Goal: Task Accomplishment & Management: Complete application form

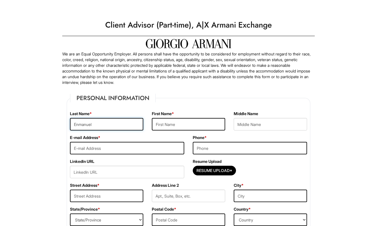
type input "Enmanuel"
type input "M"
click at [123, 126] on input "Enmanuel" at bounding box center [106, 124] width 73 height 13
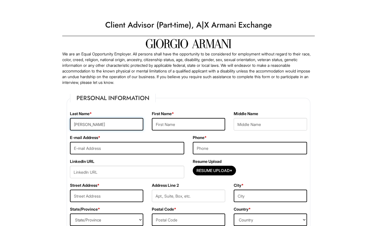
type input "[PERSON_NAME]"
click at [181, 125] on input "text" at bounding box center [188, 124] width 73 height 13
type input "Enmanuel"
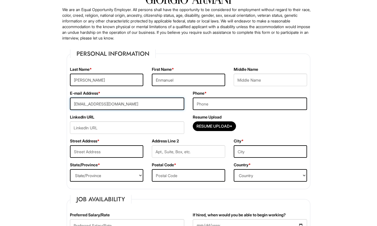
scroll to position [58, 0]
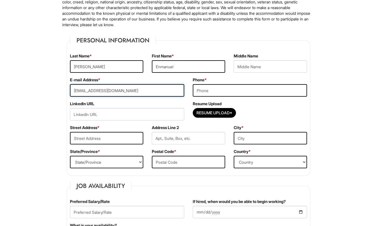
type input "[EMAIL_ADDRESS][DOMAIN_NAME]"
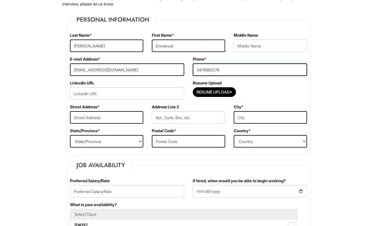
scroll to position [84, 0]
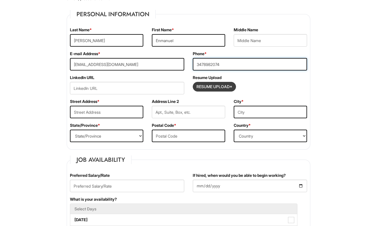
type input "3478982074"
click at [226, 86] on input "Resume Upload*" at bounding box center [214, 86] width 43 height 9
type input "C:\fakepath\resume-3.pdf"
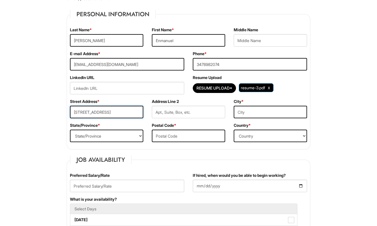
type input "[STREET_ADDRESS]"
type input "[GEOGRAPHIC_DATA][PERSON_NAME]"
select select "NY"
type input "`"
type input "10550"
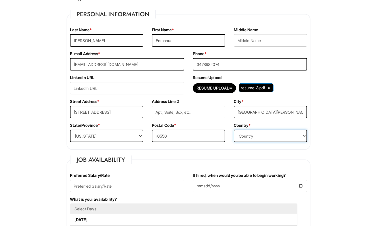
select select "[GEOGRAPHIC_DATA]"
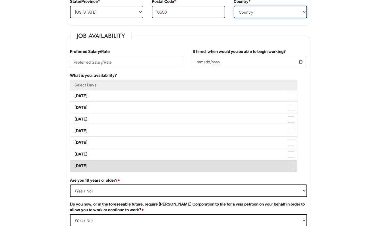
scroll to position [211, 0]
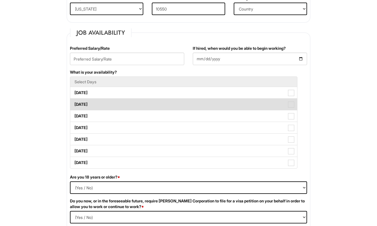
click at [122, 109] on label "[DATE]" at bounding box center [183, 104] width 227 height 11
click at [74, 104] on Available_Tuesday "[DATE]" at bounding box center [72, 102] width 4 height 4
checkbox Available_Tuesday "true"
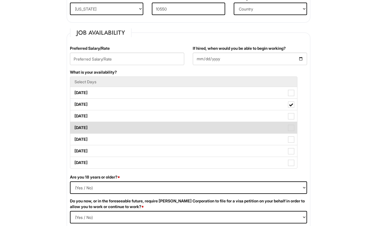
click at [182, 126] on label "[DATE]" at bounding box center [183, 127] width 227 height 11
click at [74, 126] on Available_Thursday "[DATE]" at bounding box center [72, 125] width 4 height 4
checkbox Available_Thursday "true"
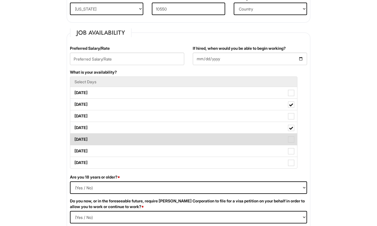
click at [178, 144] on label "[DATE]" at bounding box center [183, 139] width 227 height 11
click at [74, 138] on Available_Friday "[DATE]" at bounding box center [72, 137] width 4 height 4
checkbox Available_Friday "true"
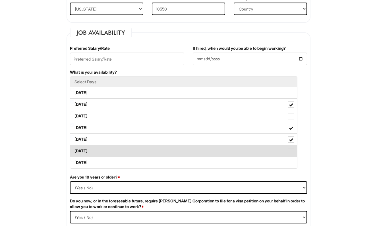
click at [173, 153] on label "[DATE]" at bounding box center [183, 150] width 227 height 11
click at [74, 150] on Available_Saturday "[DATE]" at bounding box center [72, 148] width 4 height 4
checkbox Available_Saturday "true"
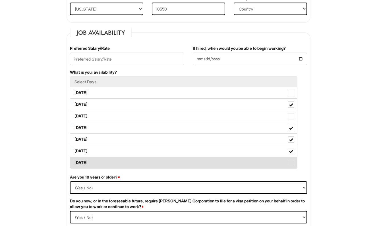
click at [173, 160] on label "[DATE]" at bounding box center [183, 162] width 227 height 11
click at [74, 160] on Available_Sunday "[DATE]" at bounding box center [72, 160] width 4 height 4
checkbox Available_Sunday "true"
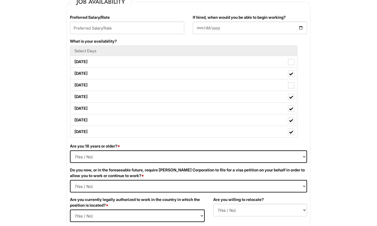
scroll to position [242, 0]
select select "Yes"
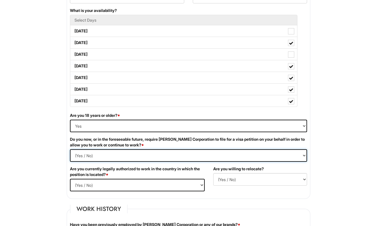
select Required "No"
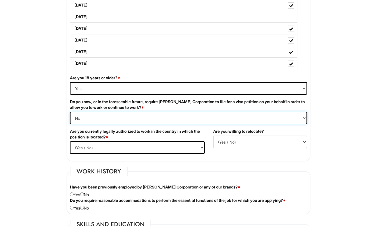
scroll to position [318, 0]
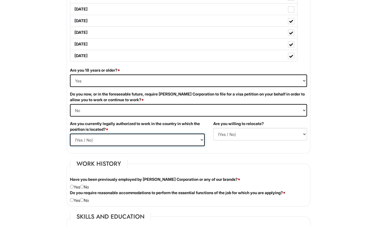
select select "Yes"
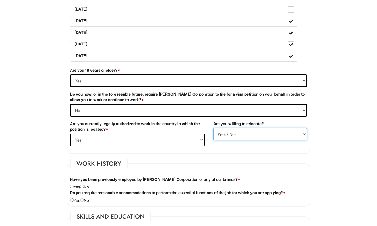
select select "N"
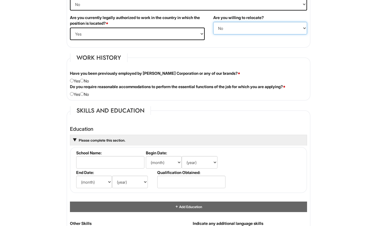
scroll to position [456, 0]
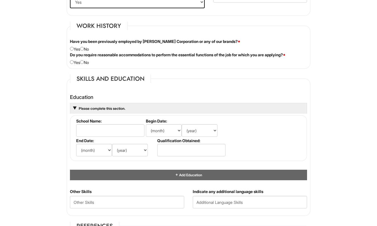
click at [85, 47] on div "Have you been previously employed by [PERSON_NAME] Corporation or any of our br…" at bounding box center [189, 45] width 246 height 13
click at [84, 49] on input "radio" at bounding box center [82, 49] width 4 height 4
radio input "true"
click at [84, 61] on input "radio" at bounding box center [82, 62] width 4 height 4
radio input "true"
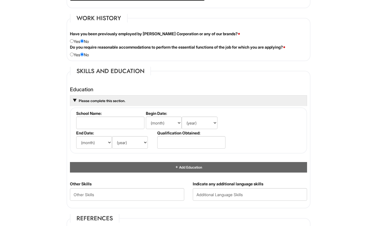
scroll to position [465, 0]
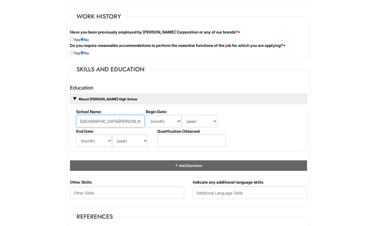
type input "[GEOGRAPHIC_DATA][PERSON_NAME]"
click at [159, 112] on label "Begin Date:" at bounding box center [185, 111] width 79 height 5
select select "9"
select select "2021"
select select "6"
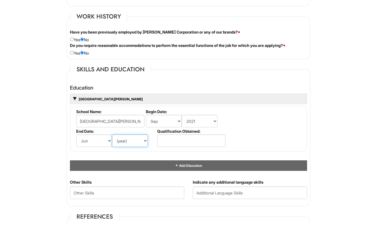
select select "2025"
click at [165, 139] on input "text" at bounding box center [191, 141] width 68 height 13
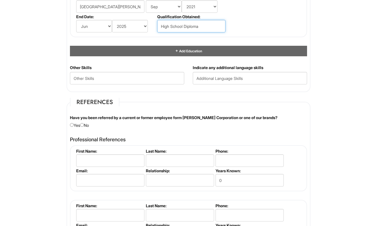
scroll to position [581, 0]
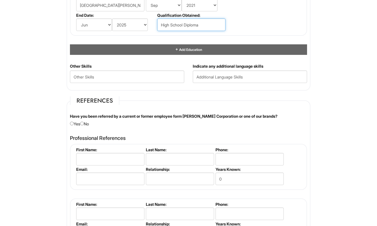
type input "High School Diploma"
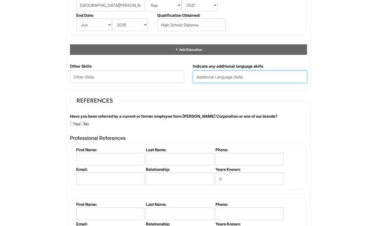
click at [212, 71] on input "text" at bounding box center [250, 77] width 114 height 13
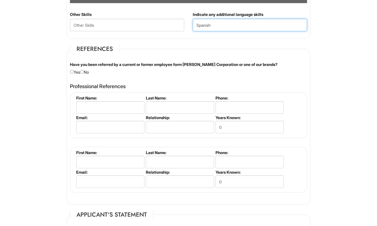
scroll to position [634, 0]
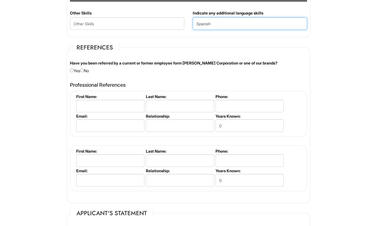
type input "Spanish"
click at [86, 69] on div "Have you been referred by a current or former employee form [PERSON_NAME] Corpo…" at bounding box center [189, 66] width 246 height 13
click at [84, 69] on input "radio" at bounding box center [82, 71] width 4 height 4
radio input "true"
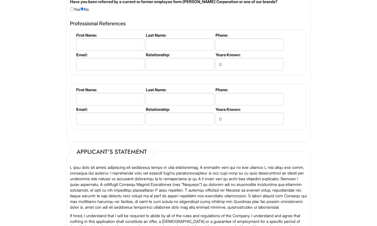
scroll to position [695, 0]
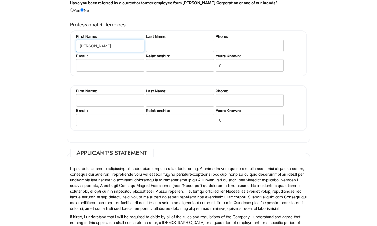
type input "[PERSON_NAME]"
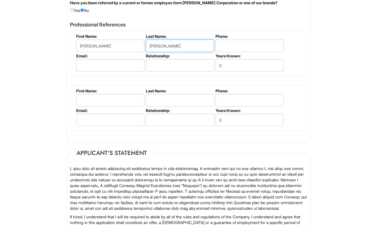
type input "[PERSON_NAME]"
click at [179, 61] on input "text" at bounding box center [180, 65] width 68 height 13
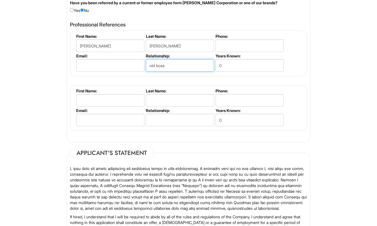
type input "old boss"
click at [156, 64] on input "old boss" at bounding box center [180, 65] width 68 height 13
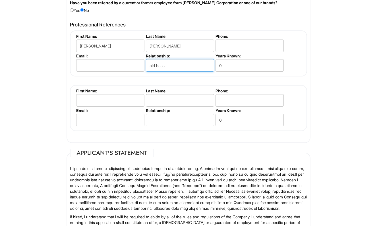
click at [156, 64] on input "old boss" at bounding box center [180, 65] width 68 height 13
type input "Former Manager"
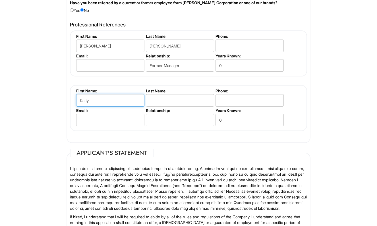
type input "Katty"
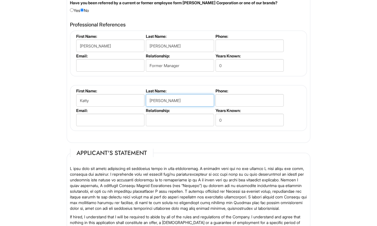
type input "[PERSON_NAME]"
click at [176, 116] on input "text" at bounding box center [180, 120] width 68 height 13
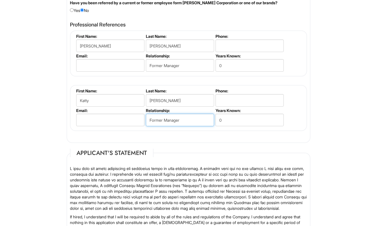
type input "Former Manager"
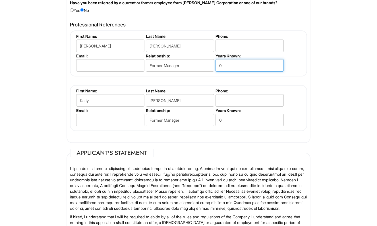
click at [251, 61] on input "0" at bounding box center [250, 65] width 68 height 13
type input "4"
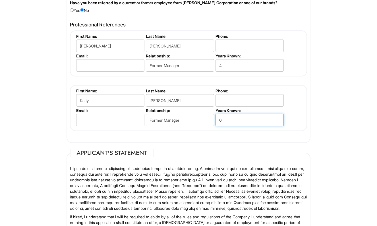
click at [243, 114] on input "0" at bounding box center [250, 120] width 68 height 13
click at [242, 117] on input "0" at bounding box center [250, 120] width 68 height 13
type input "4"
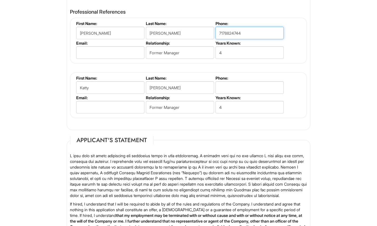
scroll to position [710, 0]
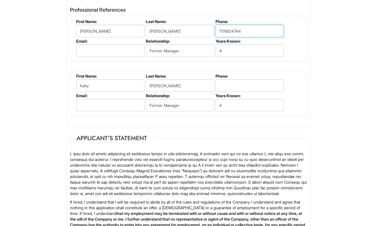
type input "7178824744"
click at [233, 84] on input "tel" at bounding box center [250, 85] width 68 height 13
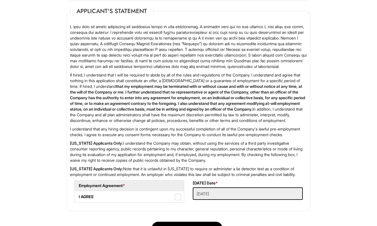
scroll to position [886, 0]
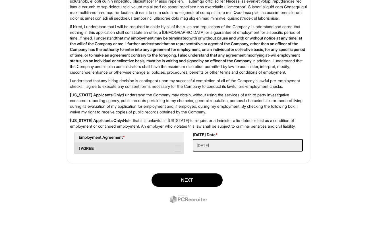
type input "3479420638"
click at [177, 152] on span at bounding box center [178, 149] width 6 height 6
click at [78, 148] on AGREE "I AGREE" at bounding box center [77, 146] width 4 height 4
checkbox AGREE "true"
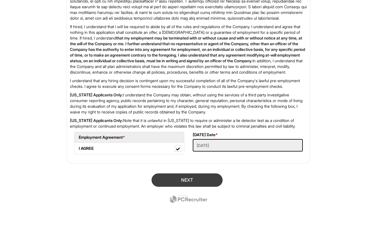
click at [181, 187] on button "Next" at bounding box center [187, 179] width 71 height 13
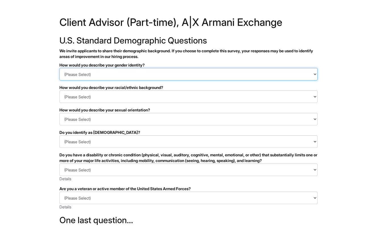
select select "Man"
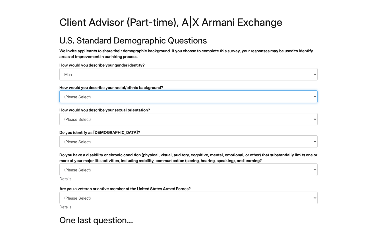
select select "Hispanic, Latinx or of Spanish Origin"
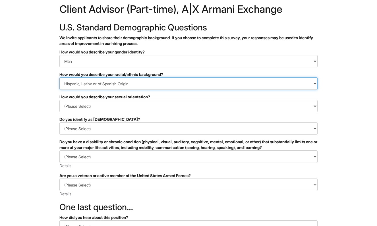
scroll to position [16, 0]
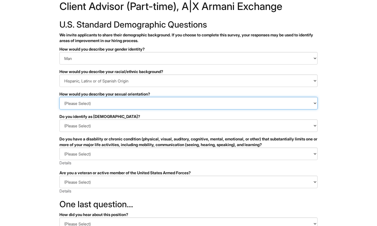
select select "Heterosexual"
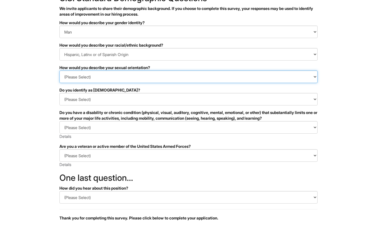
scroll to position [51, 0]
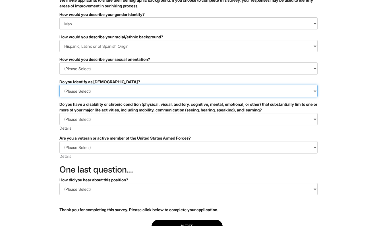
select select "Yes"
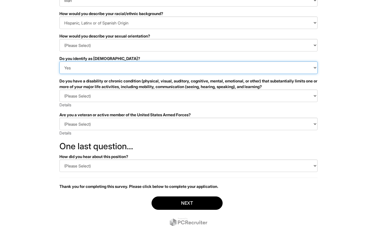
scroll to position [74, 0]
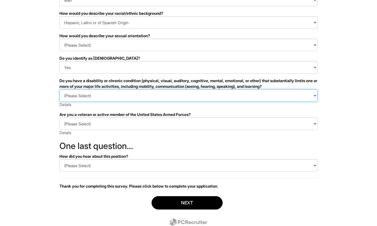
select select "NO, I DON'T HAVE A DISABILITY"
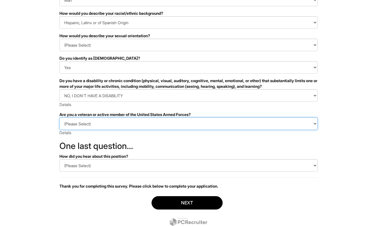
select select "I AM NOT A PROTECTED VETERAN"
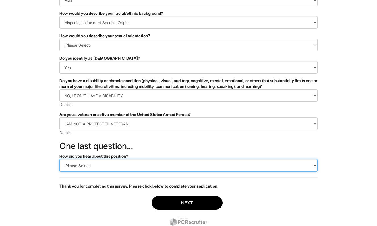
select select "Indeed"
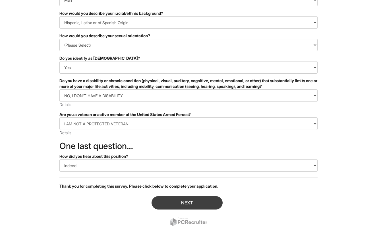
click at [183, 204] on button "Next" at bounding box center [187, 202] width 71 height 13
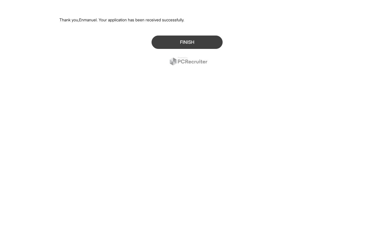
click at [173, 40] on button "Finish" at bounding box center [187, 42] width 71 height 13
